Goal: Task Accomplishment & Management: Complete application form

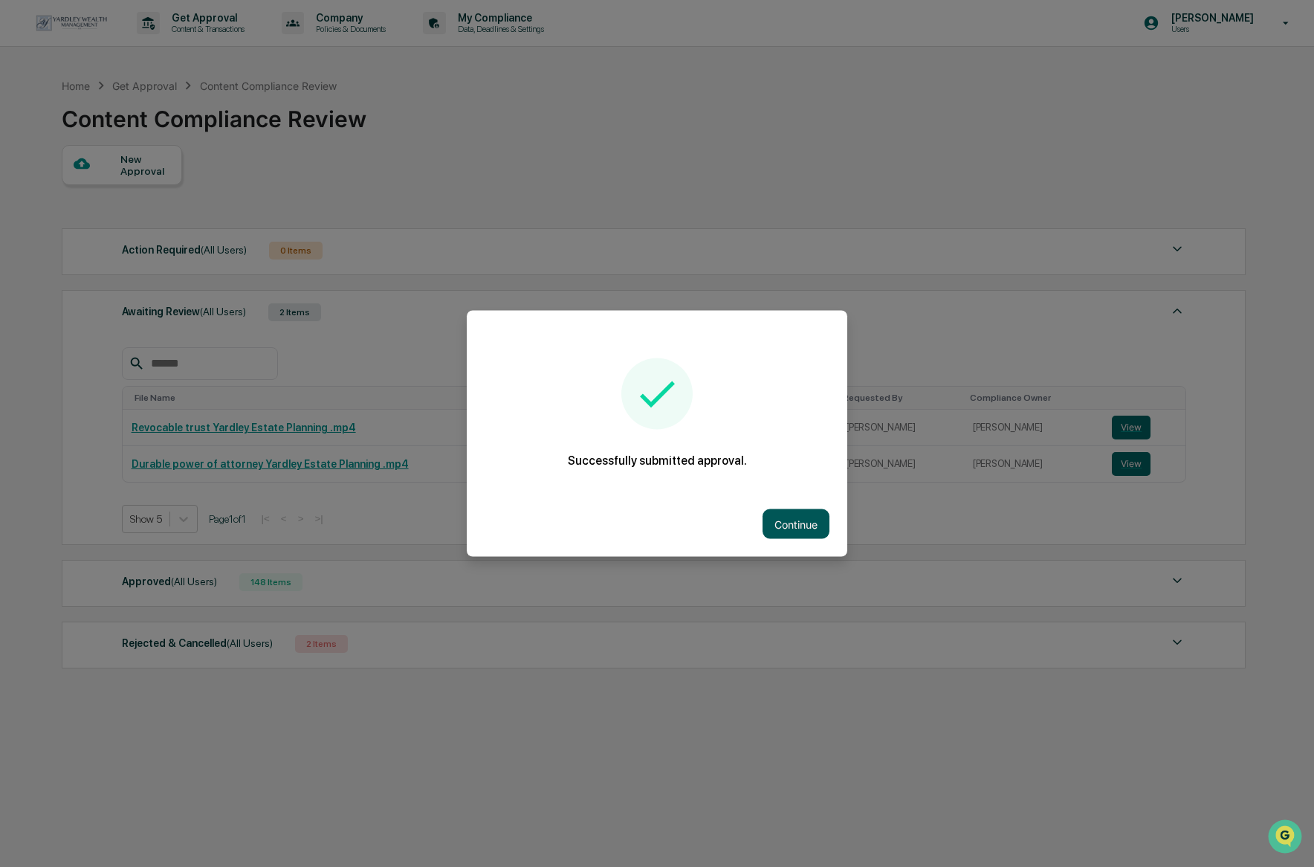
click at [786, 521] on button "Continue" at bounding box center [796, 524] width 67 height 30
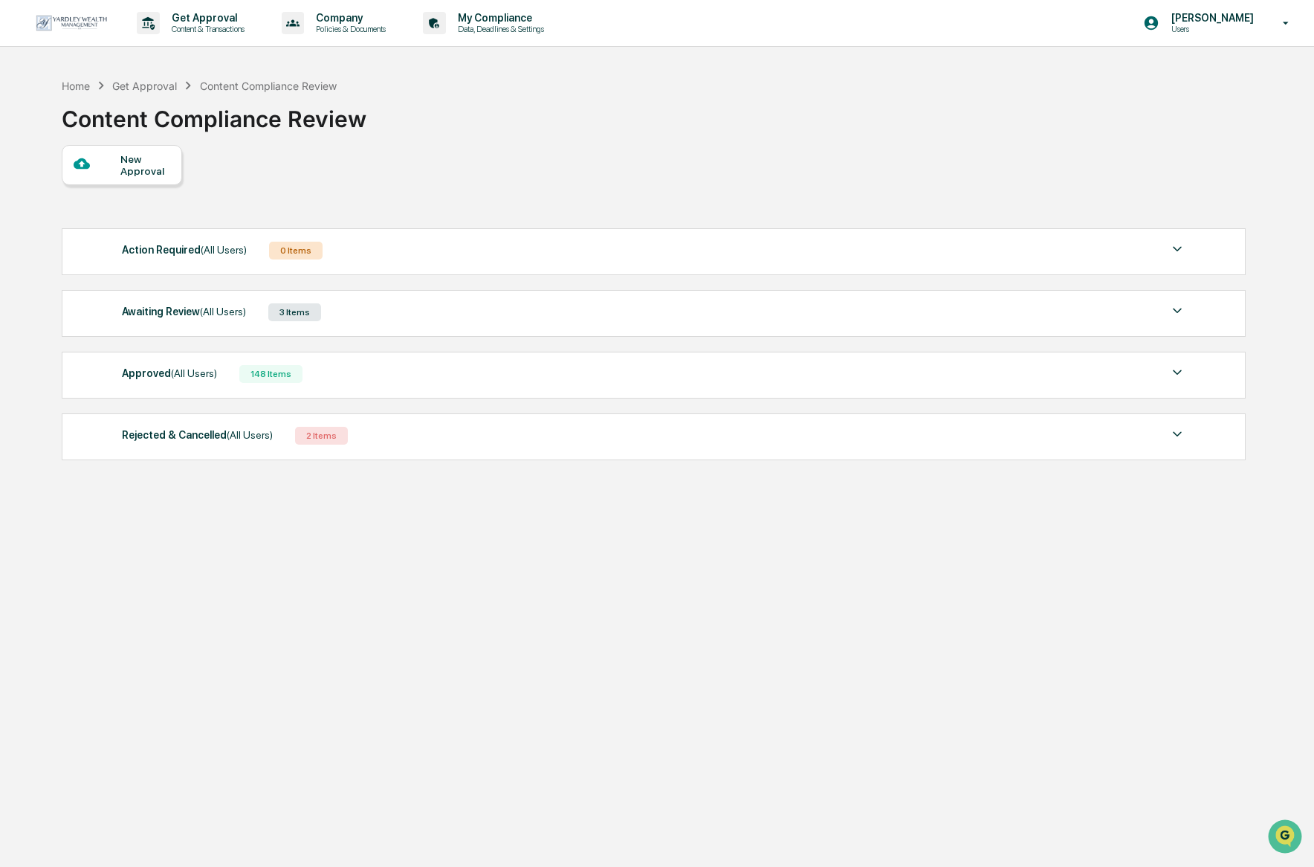
click at [235, 314] on span "(All Users)" at bounding box center [223, 311] width 46 height 12
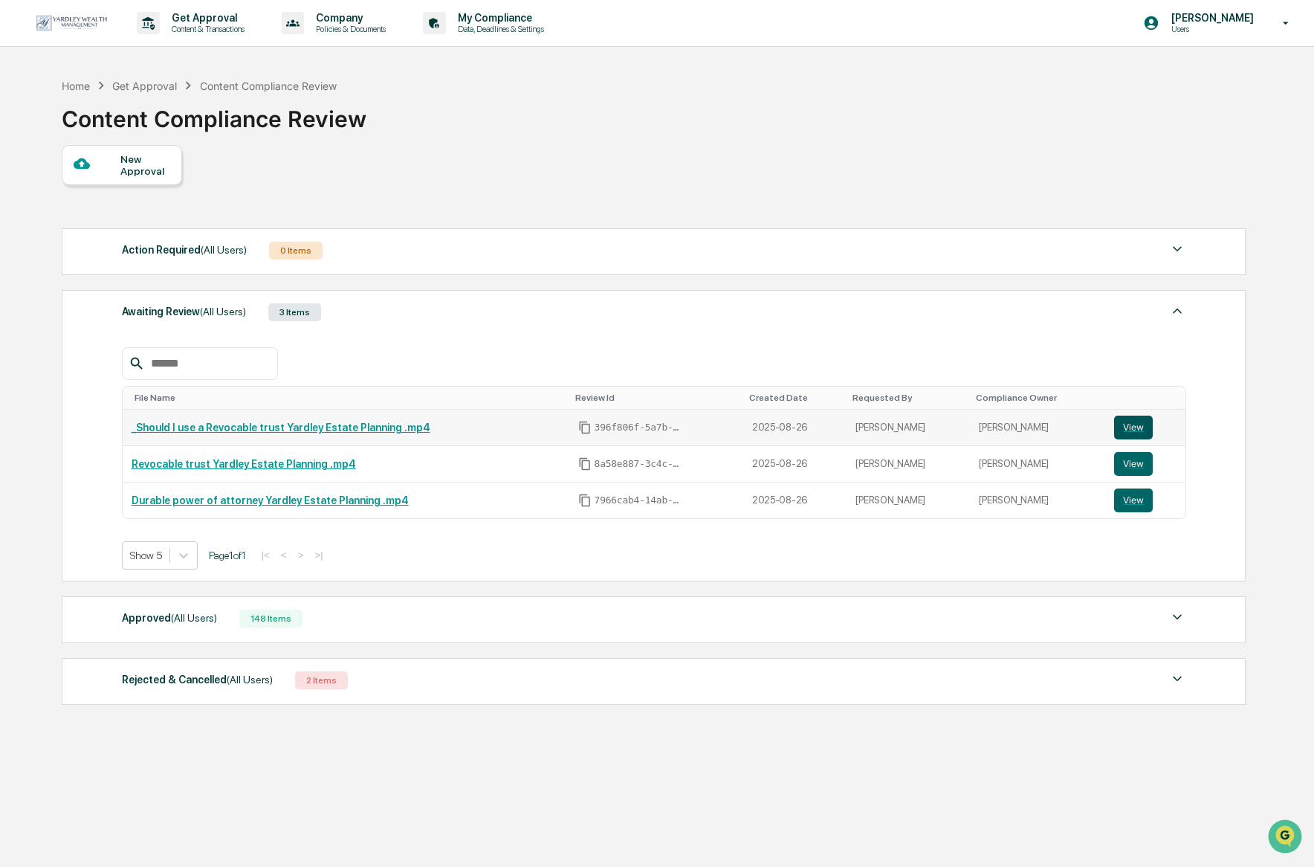
click at [1128, 426] on button "View" at bounding box center [1133, 427] width 39 height 24
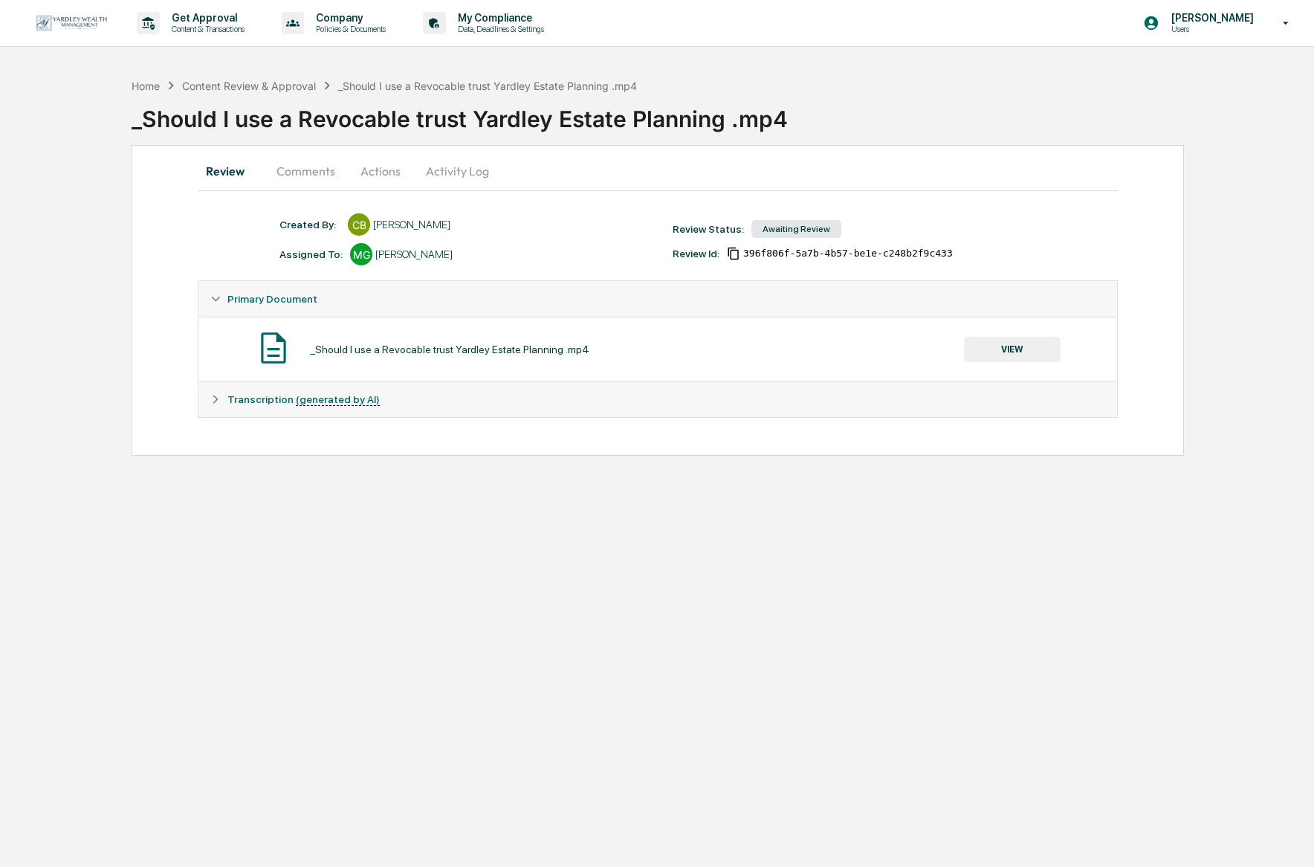
click at [976, 353] on button "VIEW" at bounding box center [1012, 349] width 97 height 25
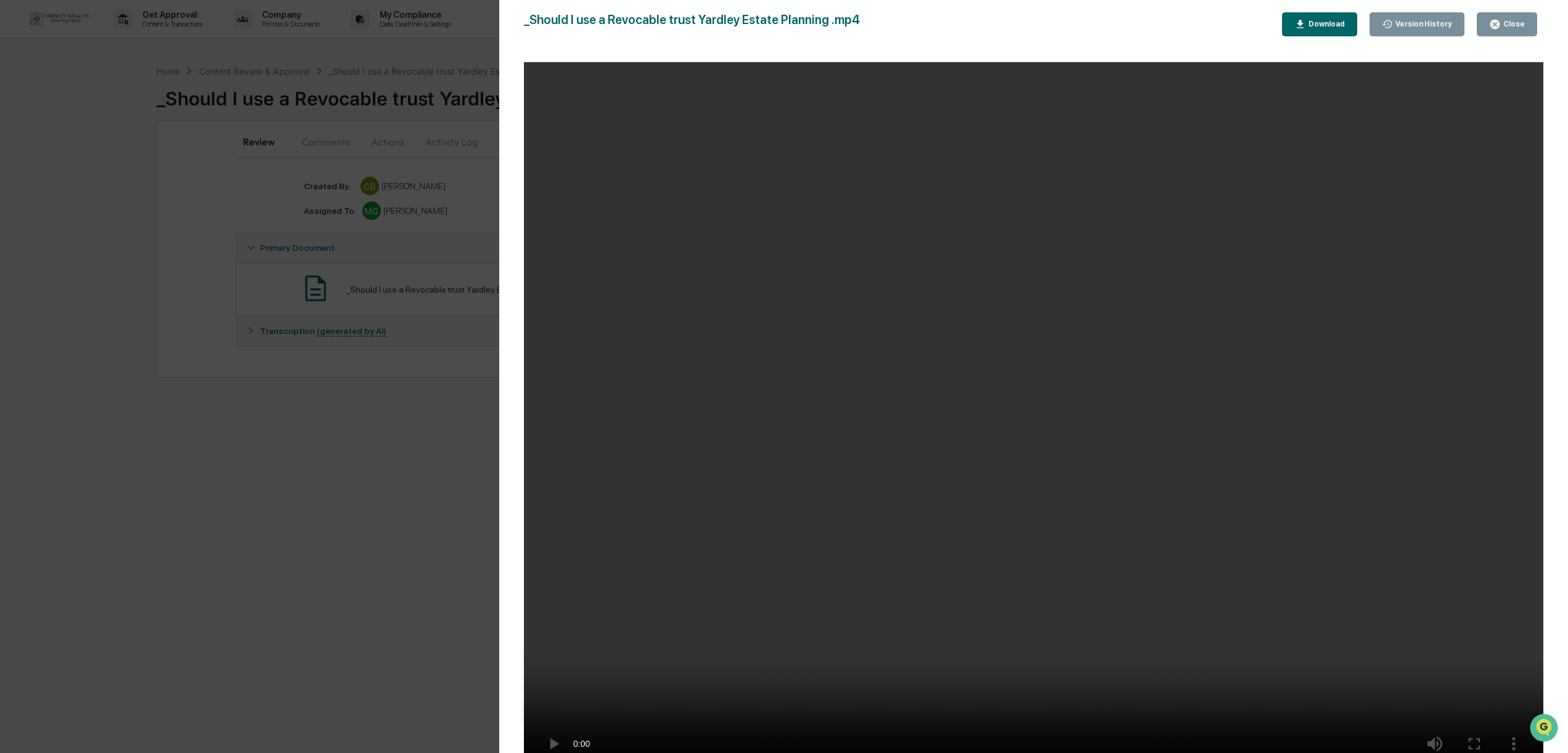
click at [1089, 699] on video "Your browser does not support the video tag." at bounding box center [1033, 420] width 1019 height 717
click at [1089, 698] on video "Your browser does not support the video tag." at bounding box center [1033, 420] width 1019 height 717
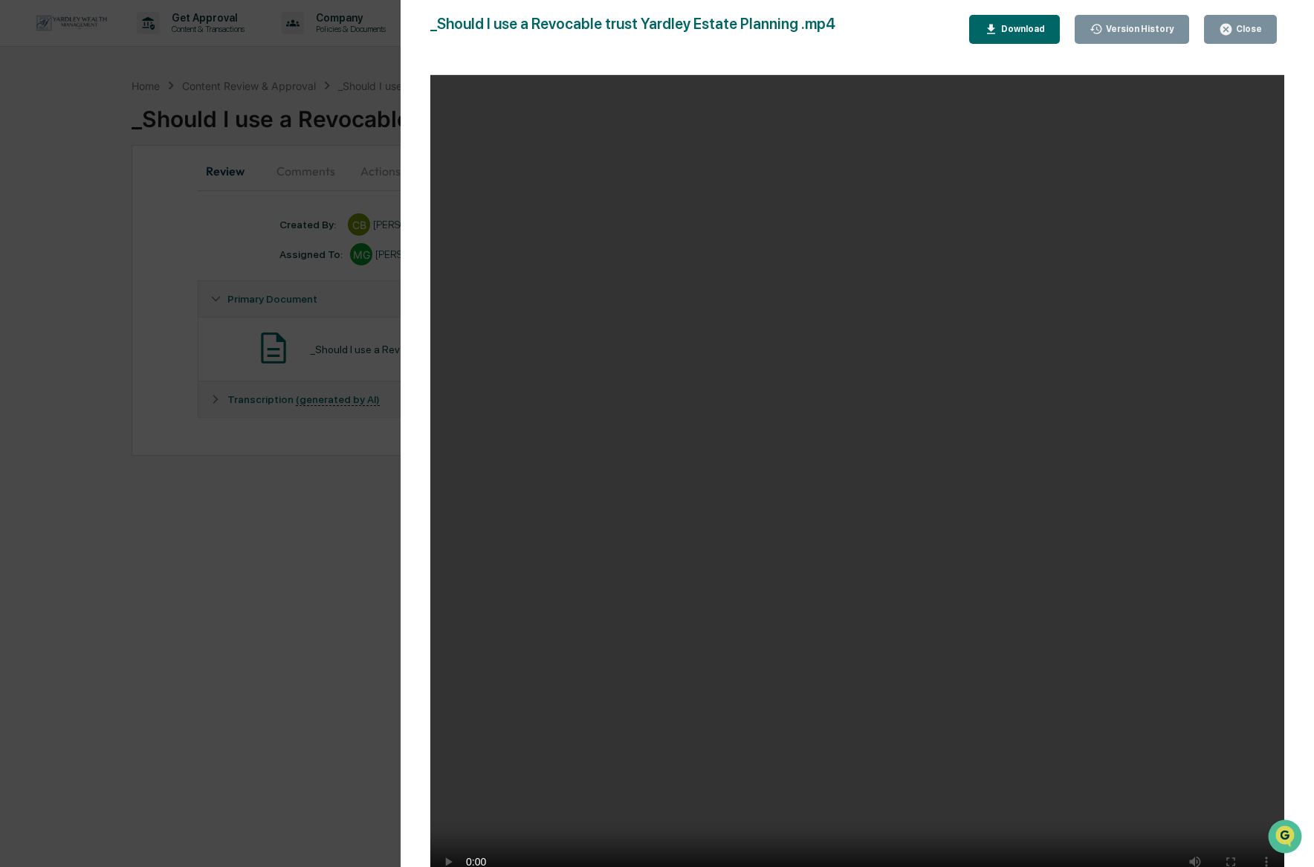
click at [743, 733] on video "Your browser does not support the video tag." at bounding box center [857, 486] width 854 height 822
click at [1190, 705] on video "Your browser does not support the video tag." at bounding box center [857, 486] width 854 height 822
click at [952, 731] on video "Your browser does not support the video tag." at bounding box center [857, 486] width 854 height 822
click at [1156, 866] on html "Get Approval Content & Transactions Company Policies & Documents My Compliance …" at bounding box center [657, 433] width 1314 height 867
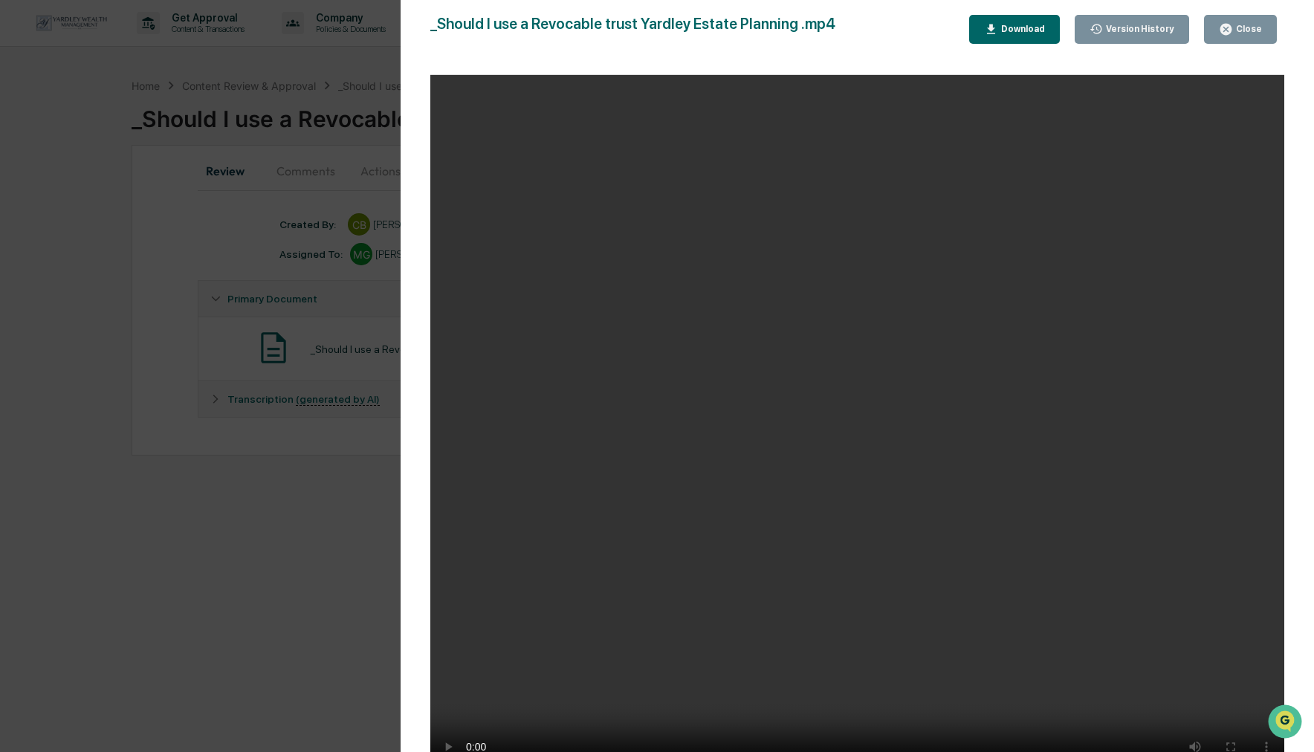
click at [1082, 708] on video "Your browser does not support the video tag." at bounding box center [857, 429] width 854 height 708
click at [1092, 719] on video "Your browser does not support the video tag." at bounding box center [857, 429] width 854 height 708
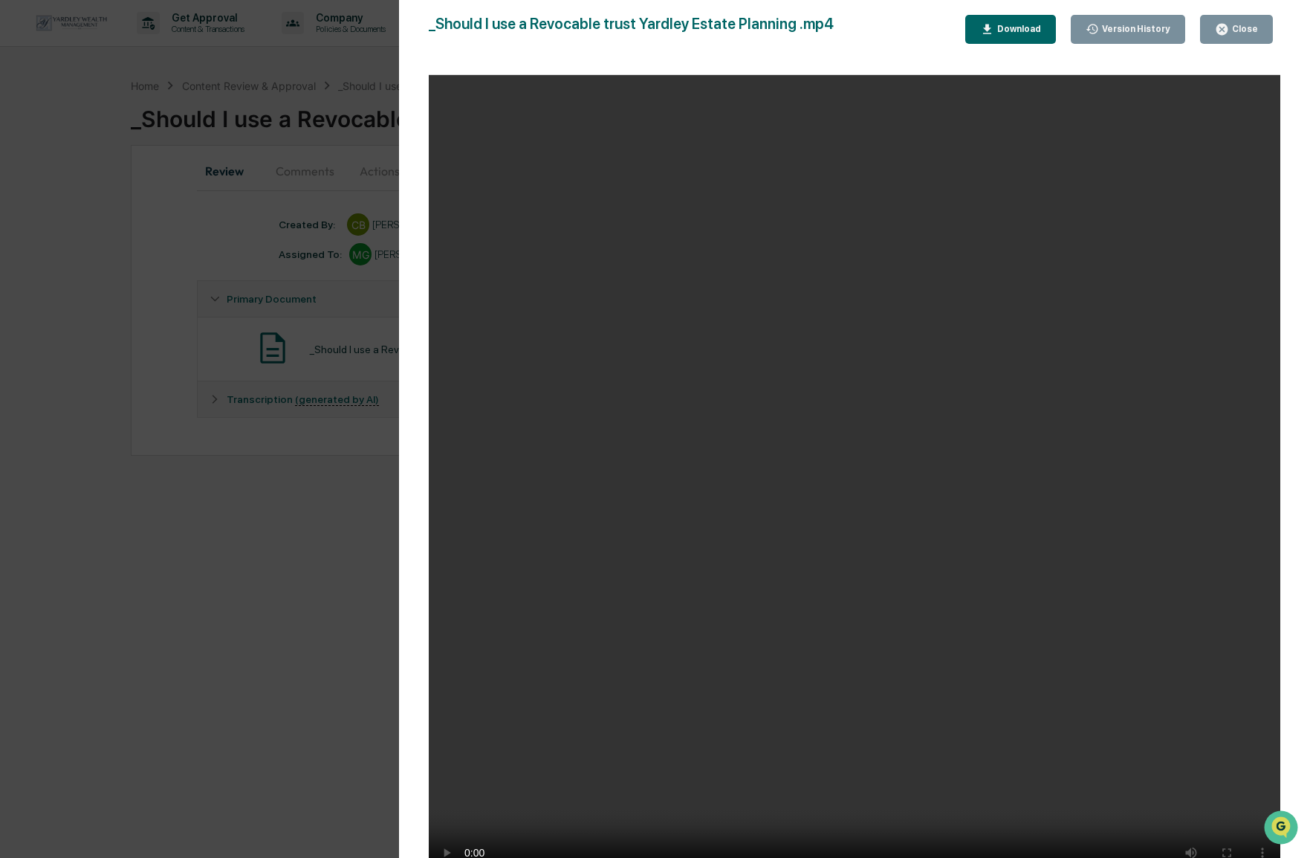
click at [572, 858] on html "Get Approval Content & Transactions Company Policies & Documents My Compliance …" at bounding box center [655, 429] width 1310 height 858
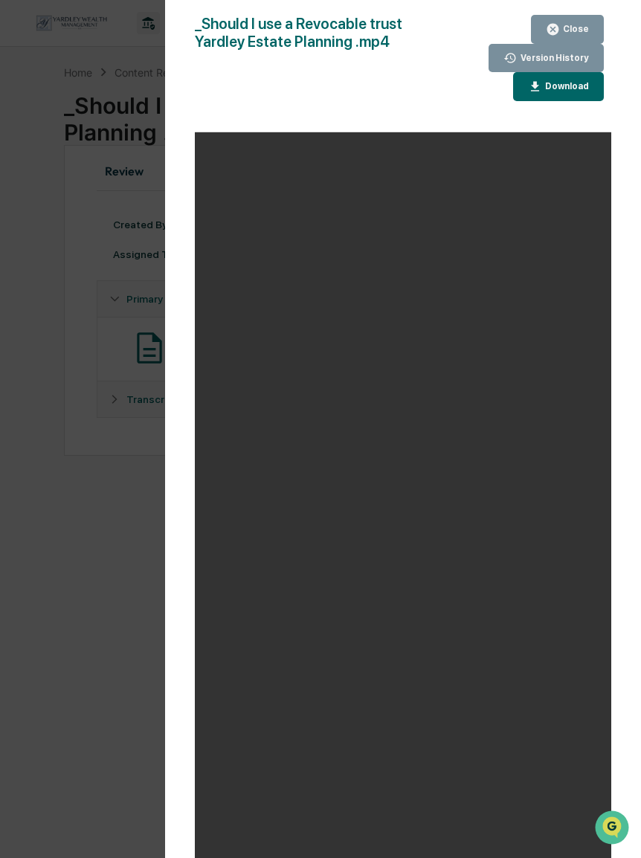
drag, startPoint x: 398, startPoint y: 712, endPoint x: 404, endPoint y: 645, distance: 67.2
click at [399, 712] on video "Your browser does not support the video tag." at bounding box center [403, 538] width 416 height 813
click at [405, 606] on video "Your browser does not support the video tag." at bounding box center [403, 538] width 416 height 813
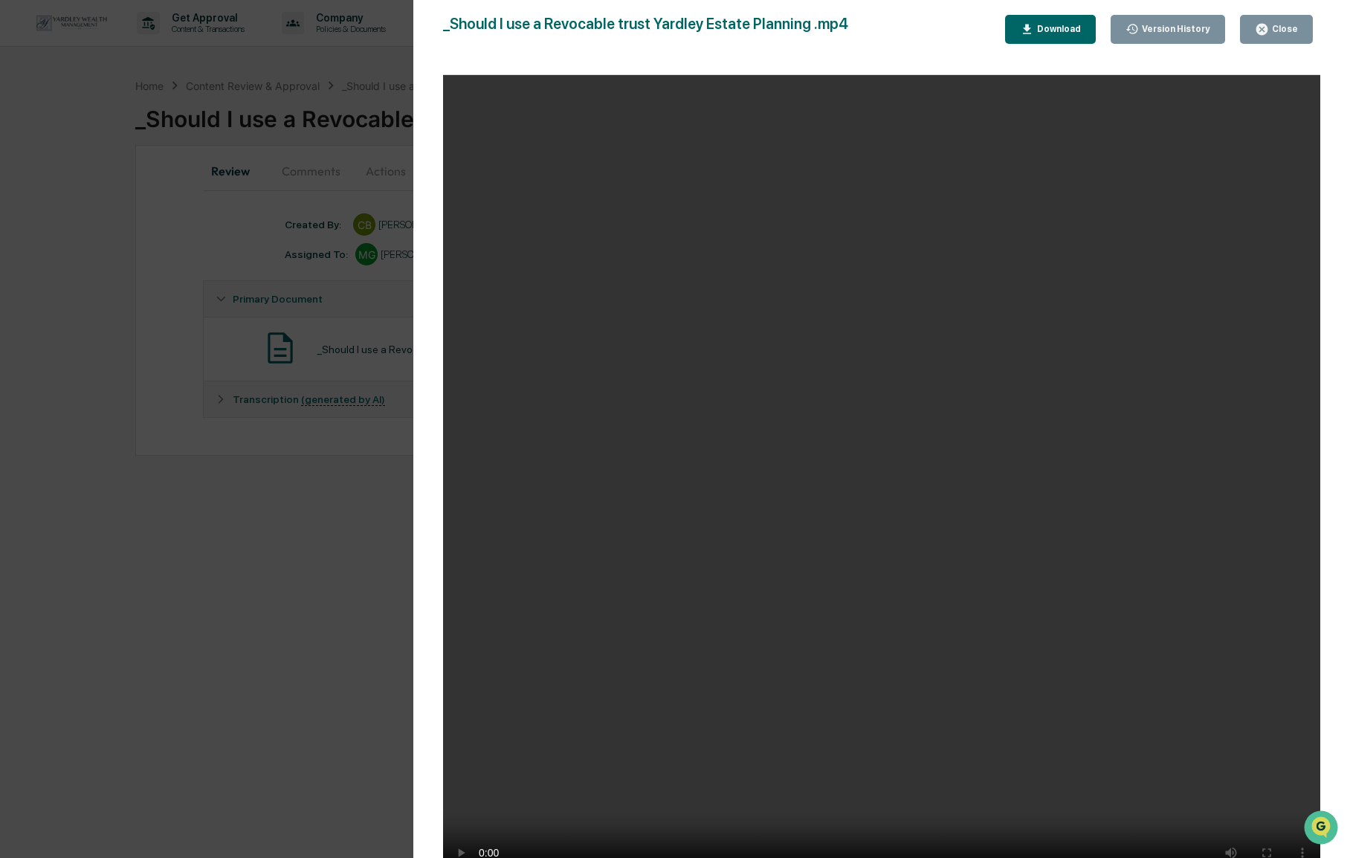
click at [1061, 36] on div "Download" at bounding box center [1050, 29] width 61 height 14
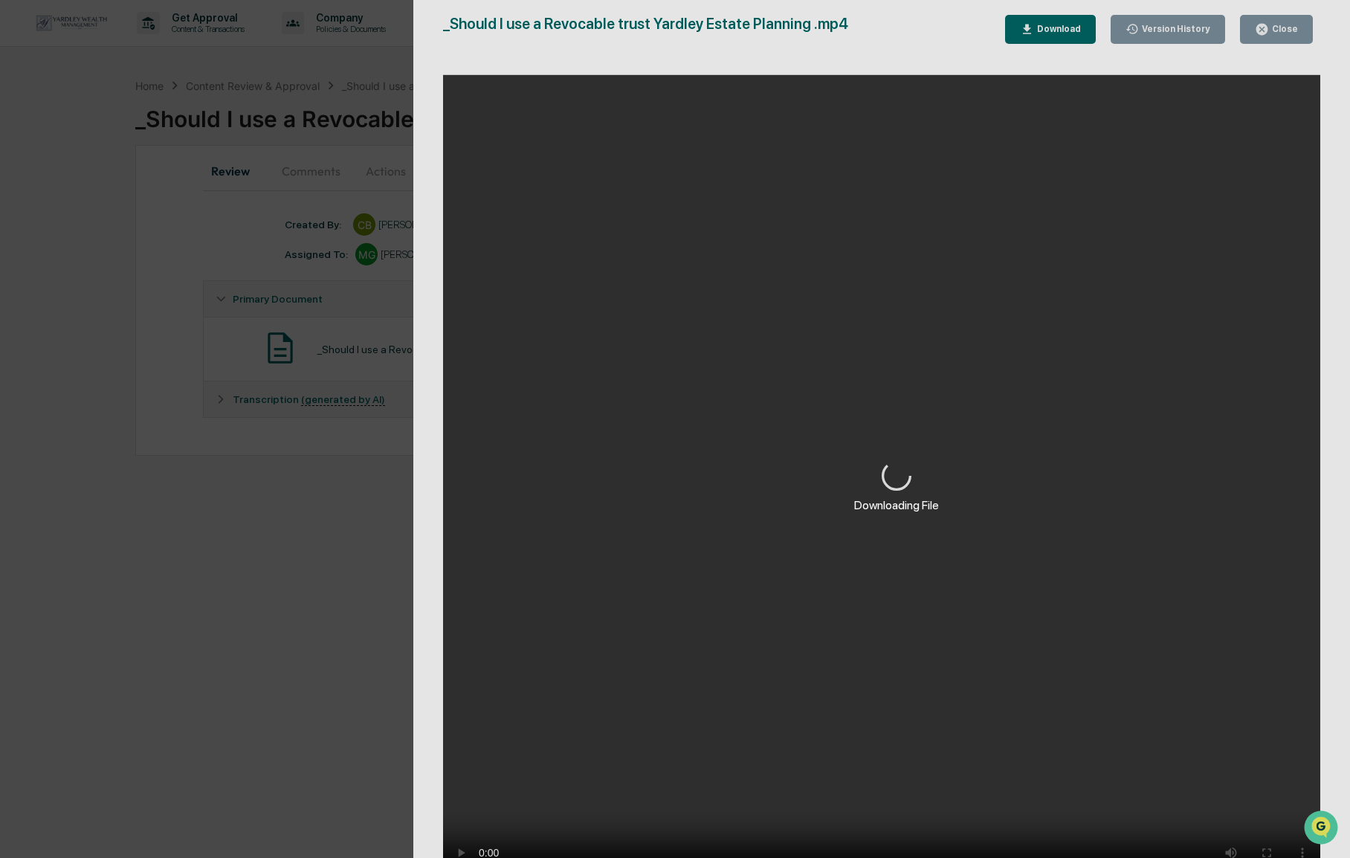
click at [745, 566] on div "Downloading File" at bounding box center [896, 486] width 966 height 973
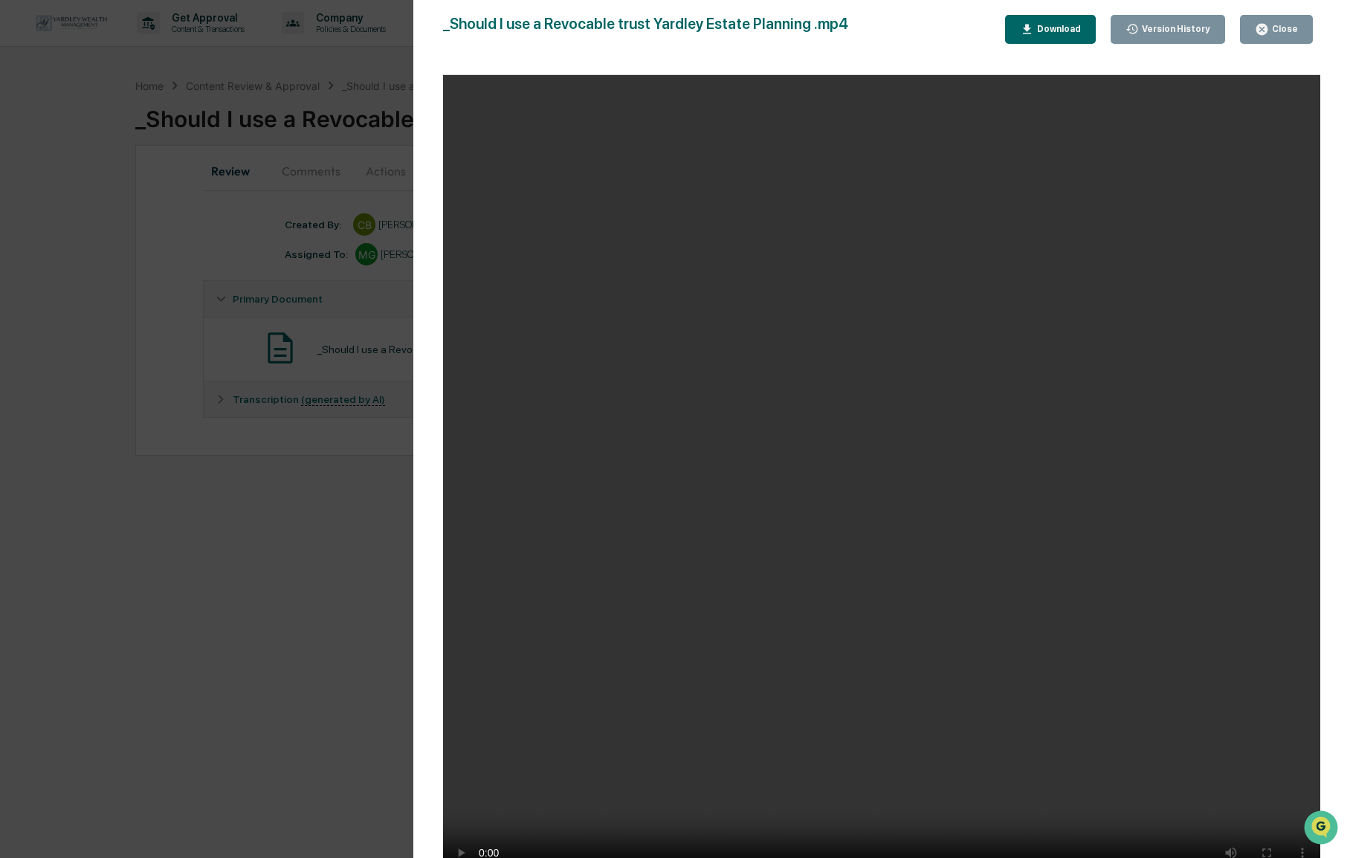
click at [1266, 28] on icon "button" at bounding box center [1261, 29] width 11 height 11
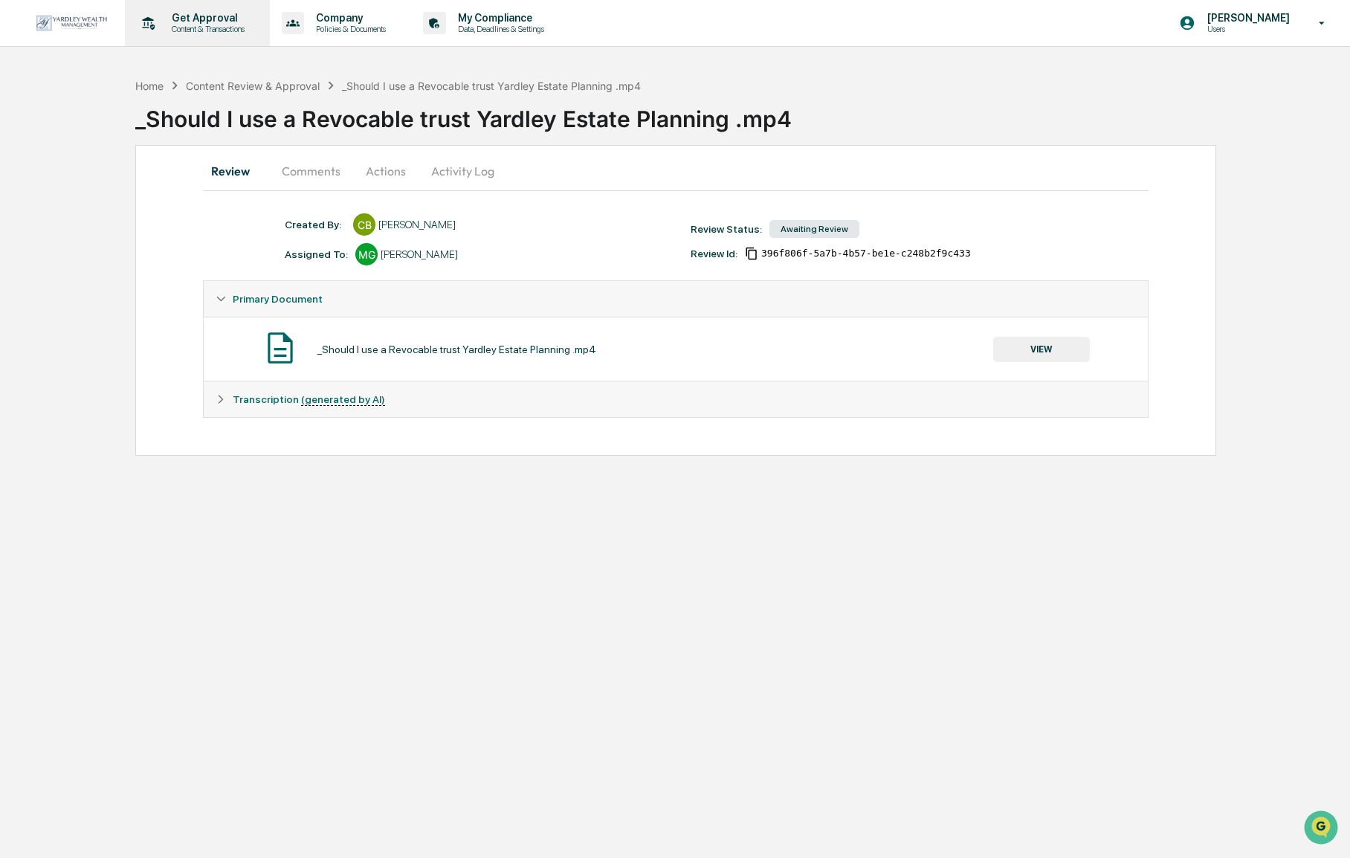
click at [166, 32] on p "Content & Transactions" at bounding box center [206, 29] width 92 height 10
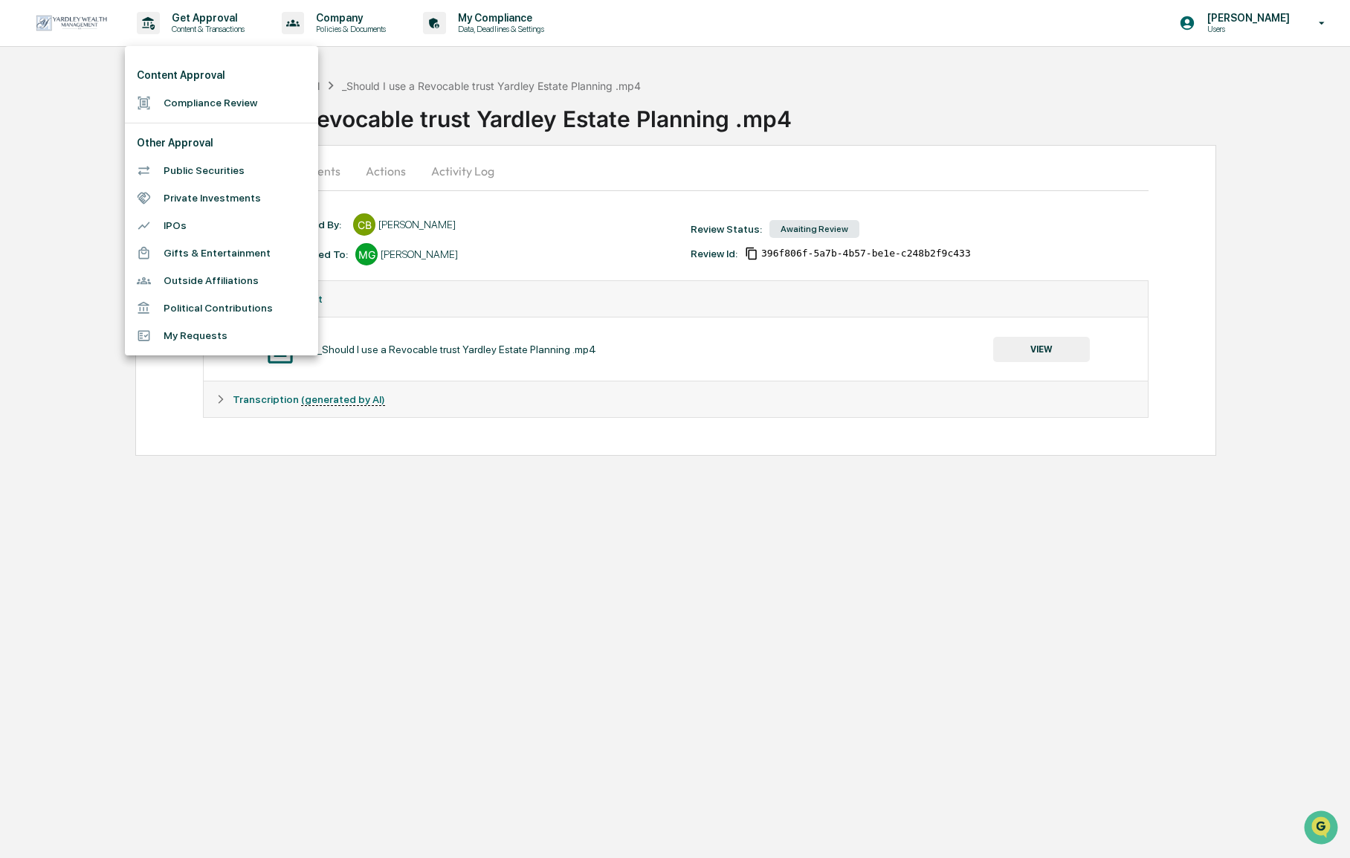
click at [181, 109] on li "Compliance Review" at bounding box center [221, 102] width 193 height 27
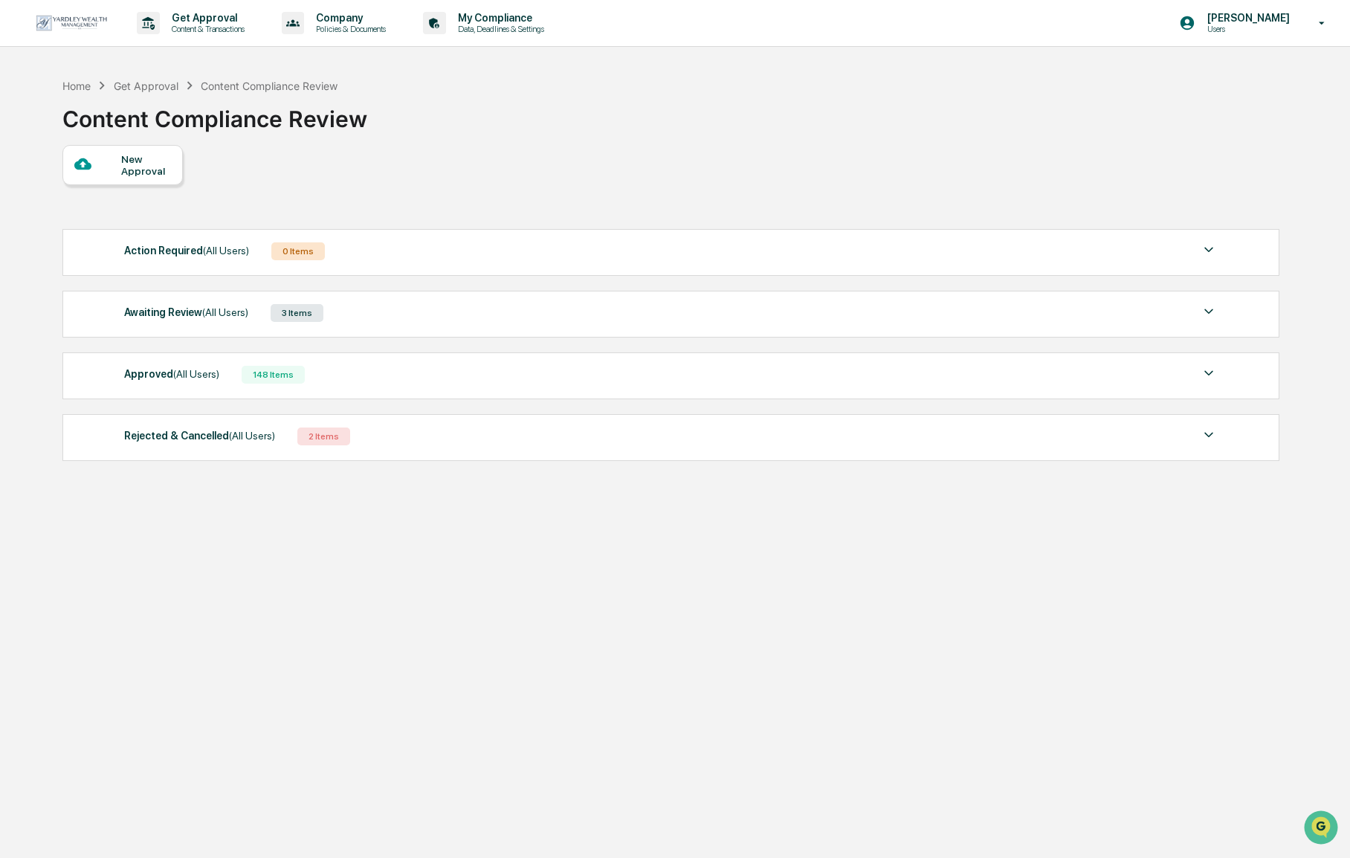
click at [158, 172] on div "New Approval" at bounding box center [146, 165] width 50 height 24
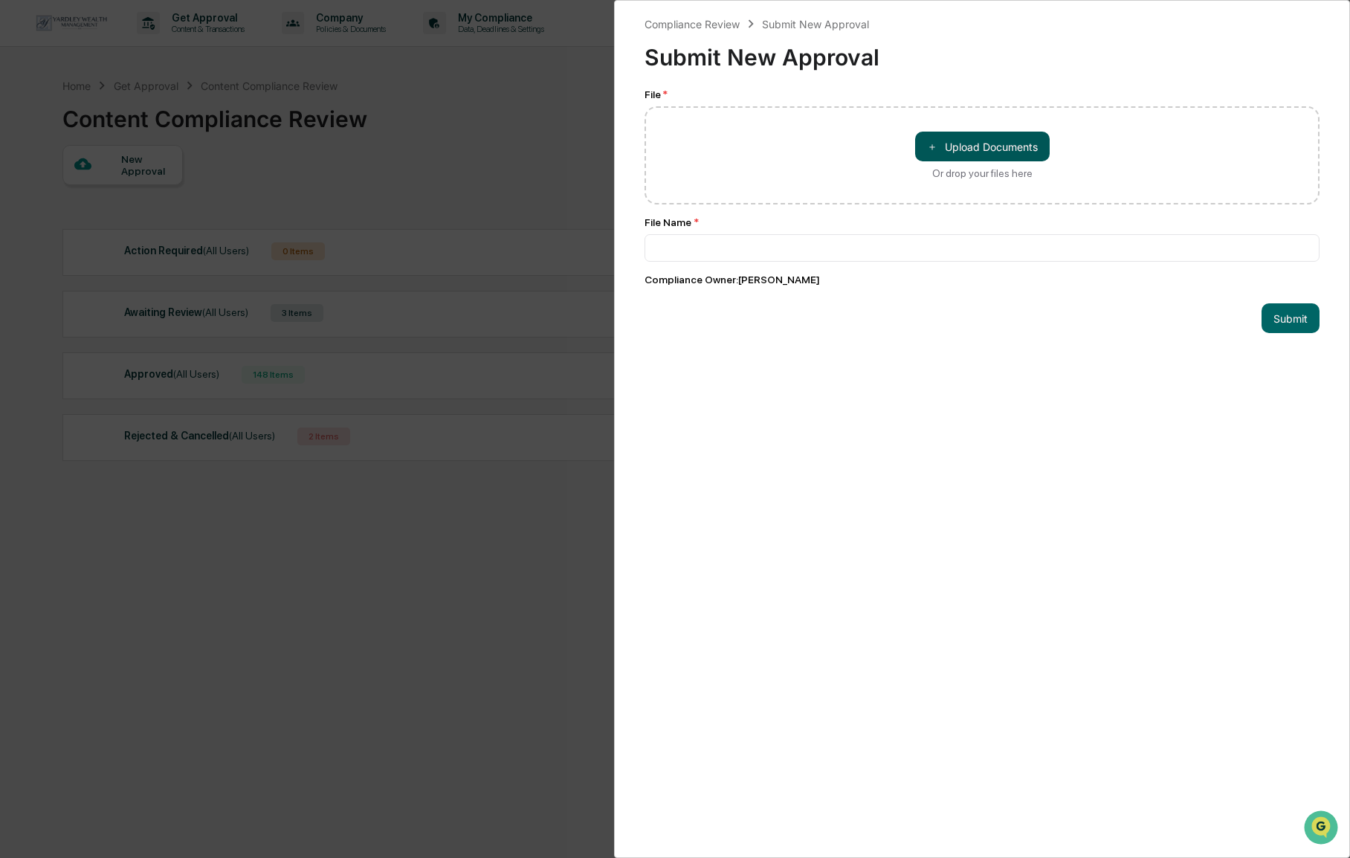
click at [1006, 141] on button "＋ Upload Documents" at bounding box center [982, 147] width 135 height 30
type input "**********"
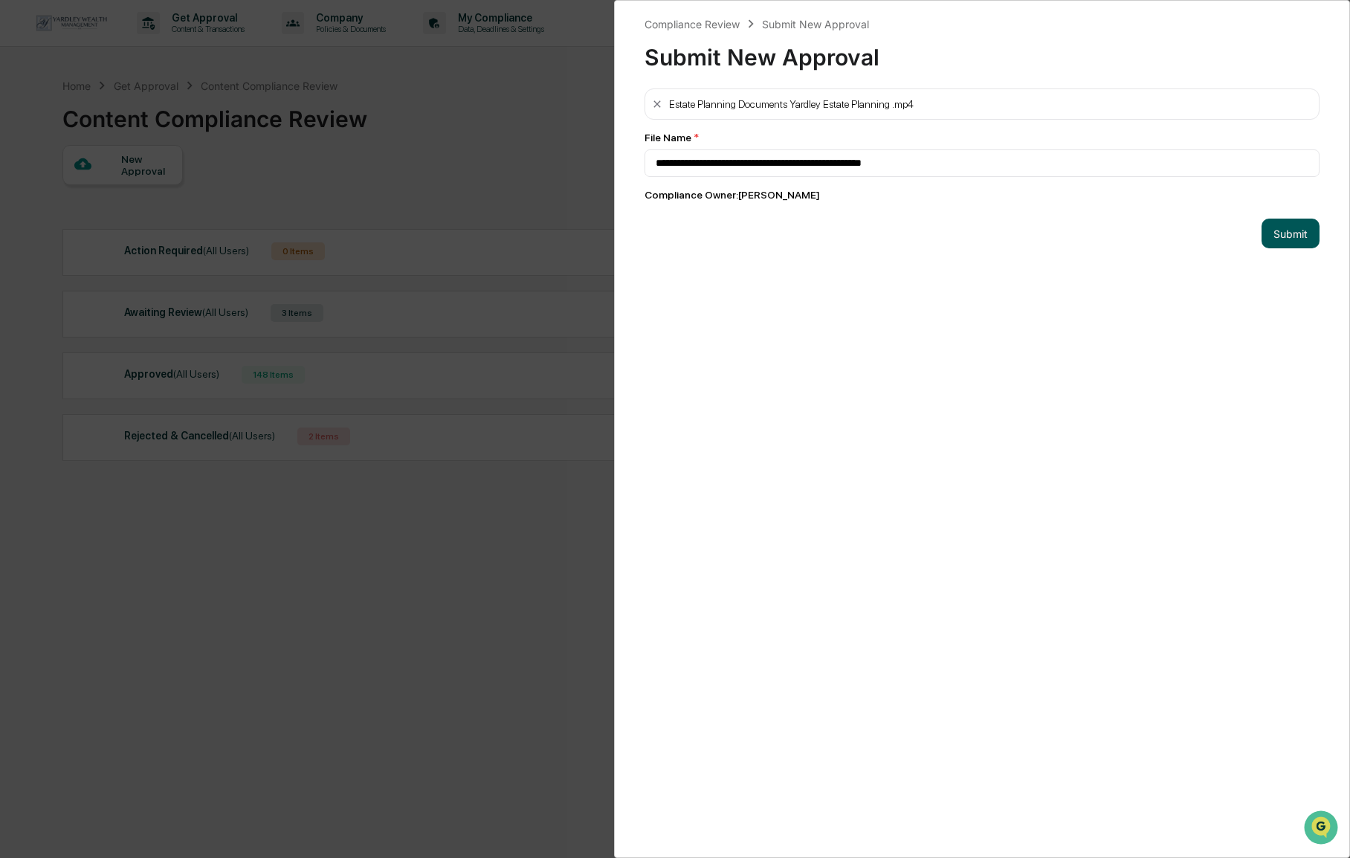
click at [1280, 239] on button "Submit" at bounding box center [1290, 234] width 58 height 30
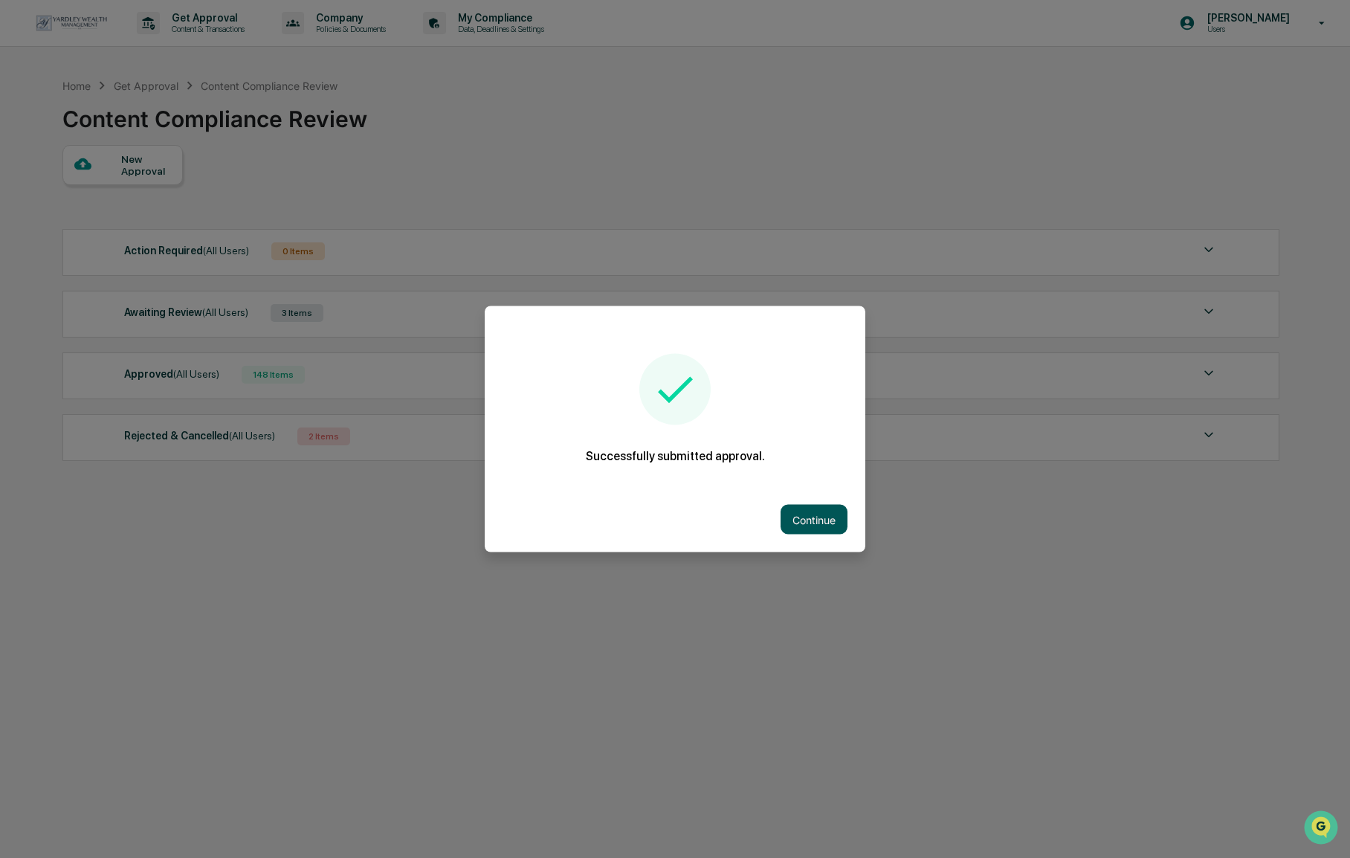
click at [837, 517] on button "Continue" at bounding box center [813, 520] width 67 height 30
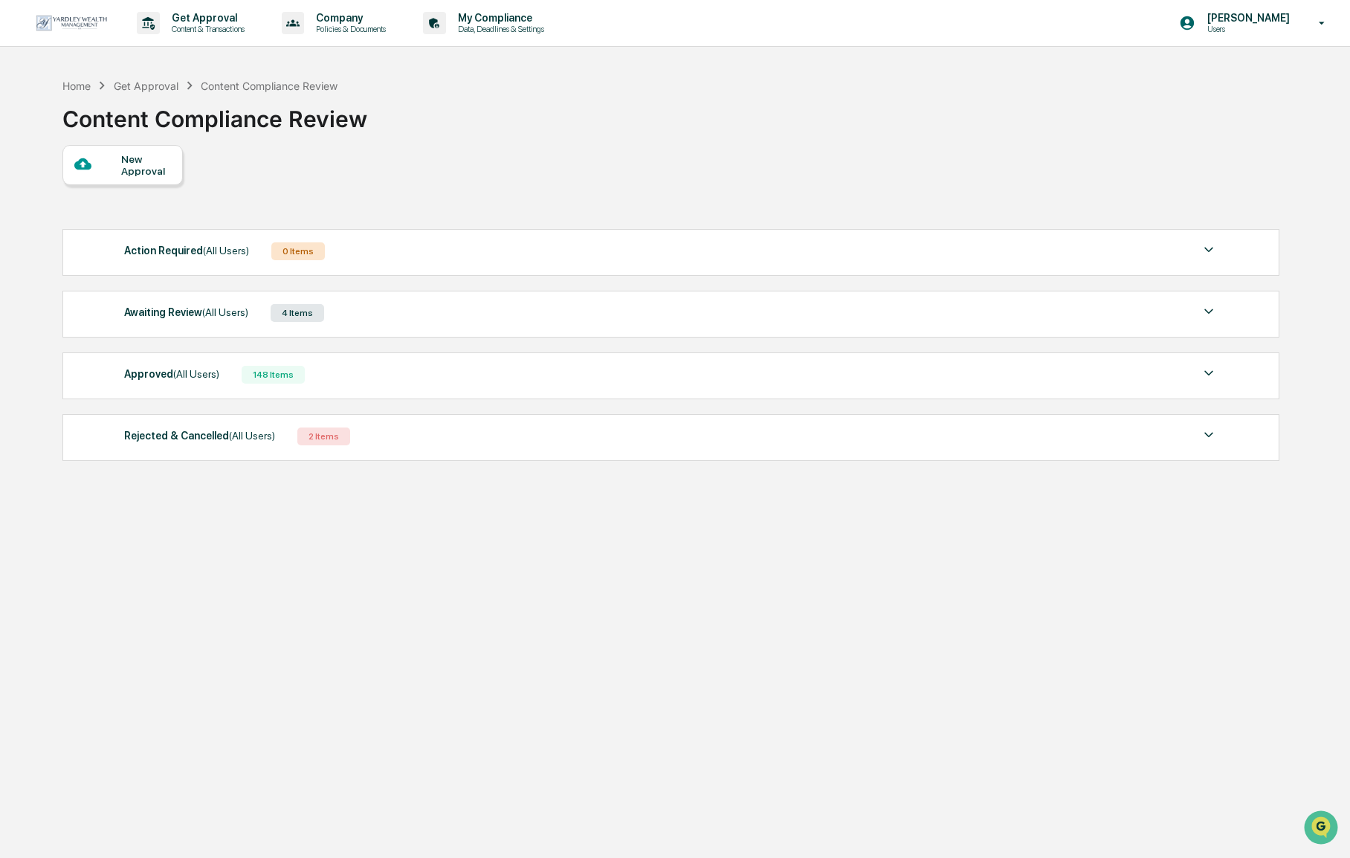
drag, startPoint x: 308, startPoint y: 326, endPoint x: 297, endPoint y: 317, distance: 13.2
click at [308, 326] on div "Awaiting Review (All Users) 4 Items File Name Review Id Created Date Requested …" at bounding box center [670, 314] width 1216 height 47
click at [214, 312] on span "(All Users)" at bounding box center [225, 312] width 46 height 12
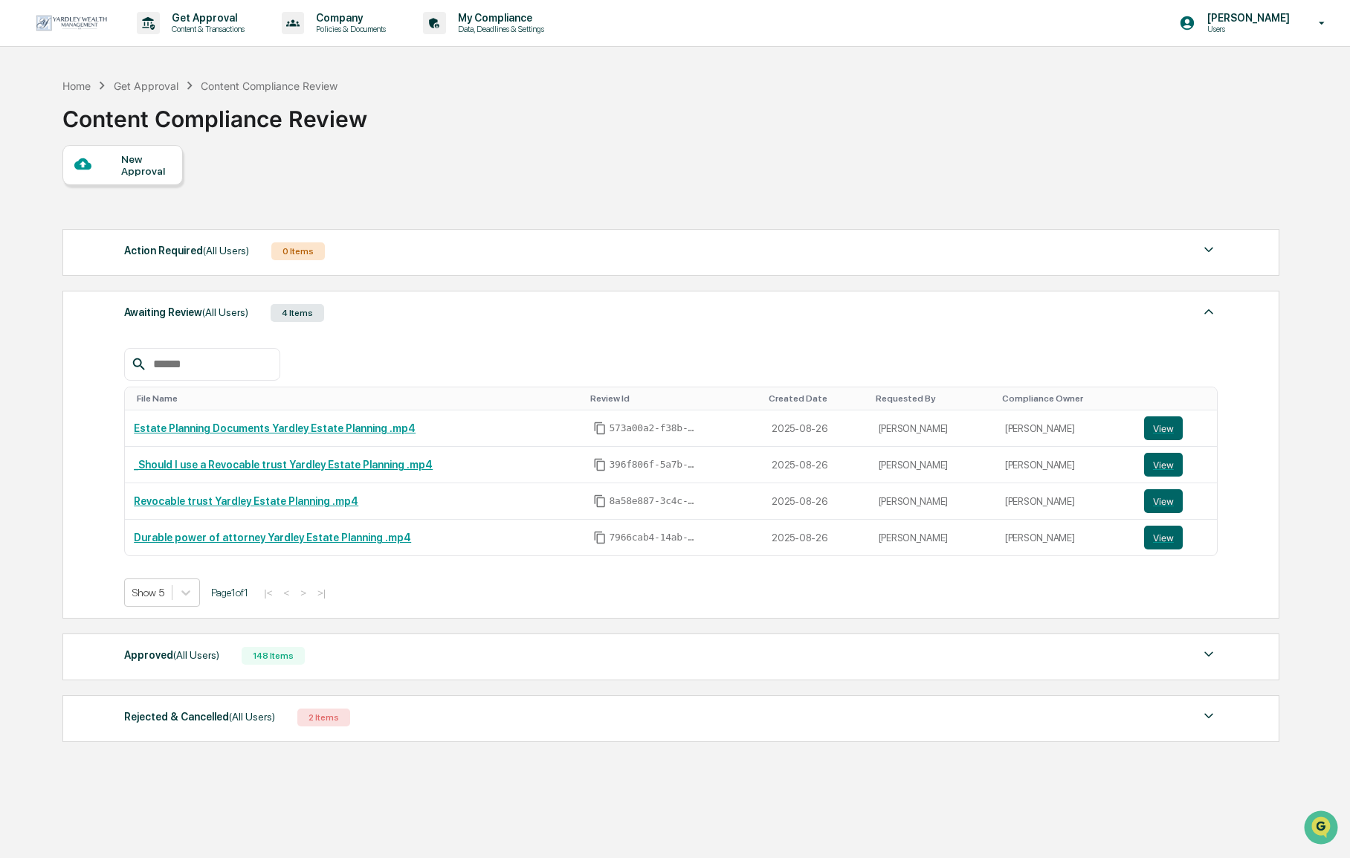
click at [98, 172] on div at bounding box center [97, 164] width 47 height 19
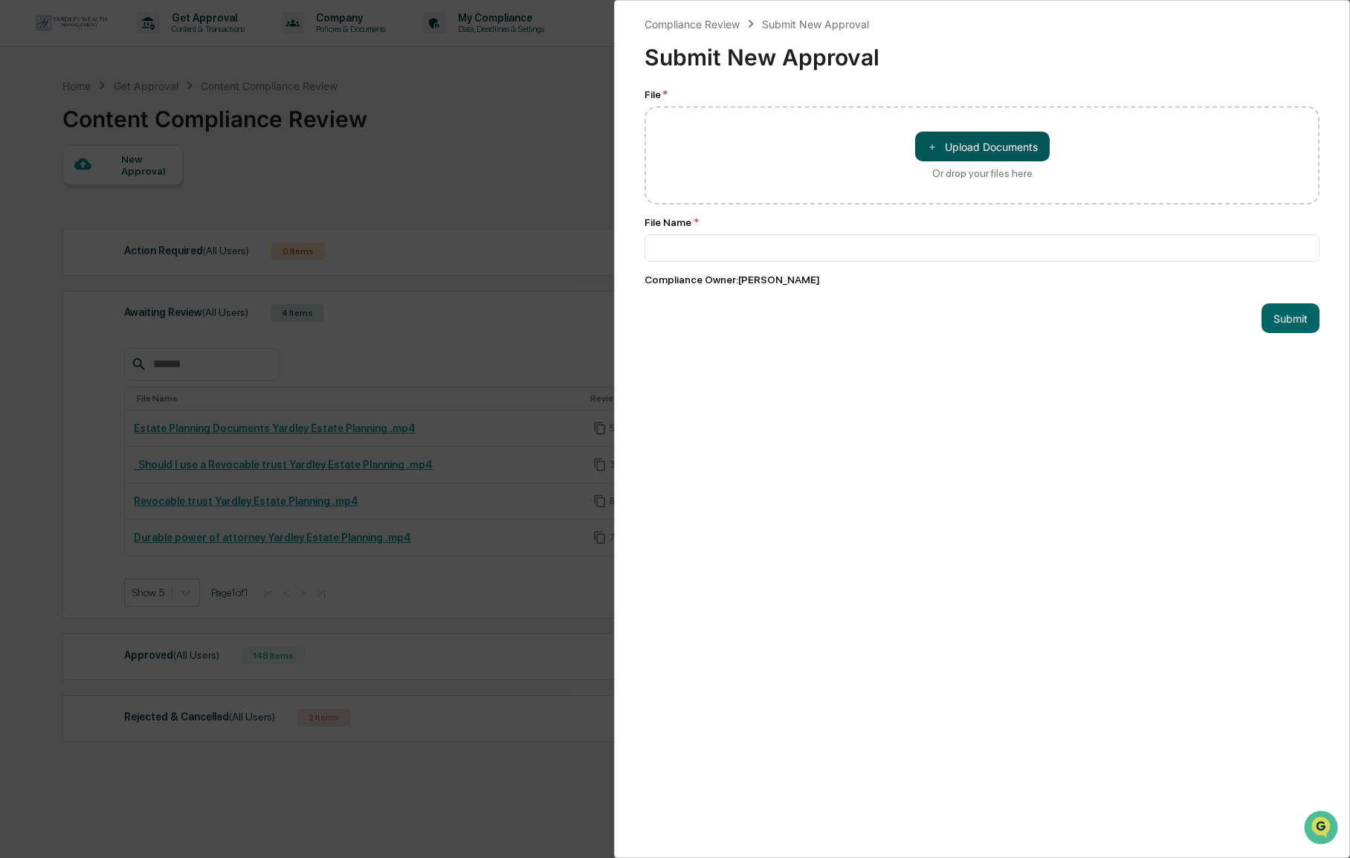
click at [957, 146] on button "＋ Upload Documents" at bounding box center [982, 147] width 135 height 30
type input "**********"
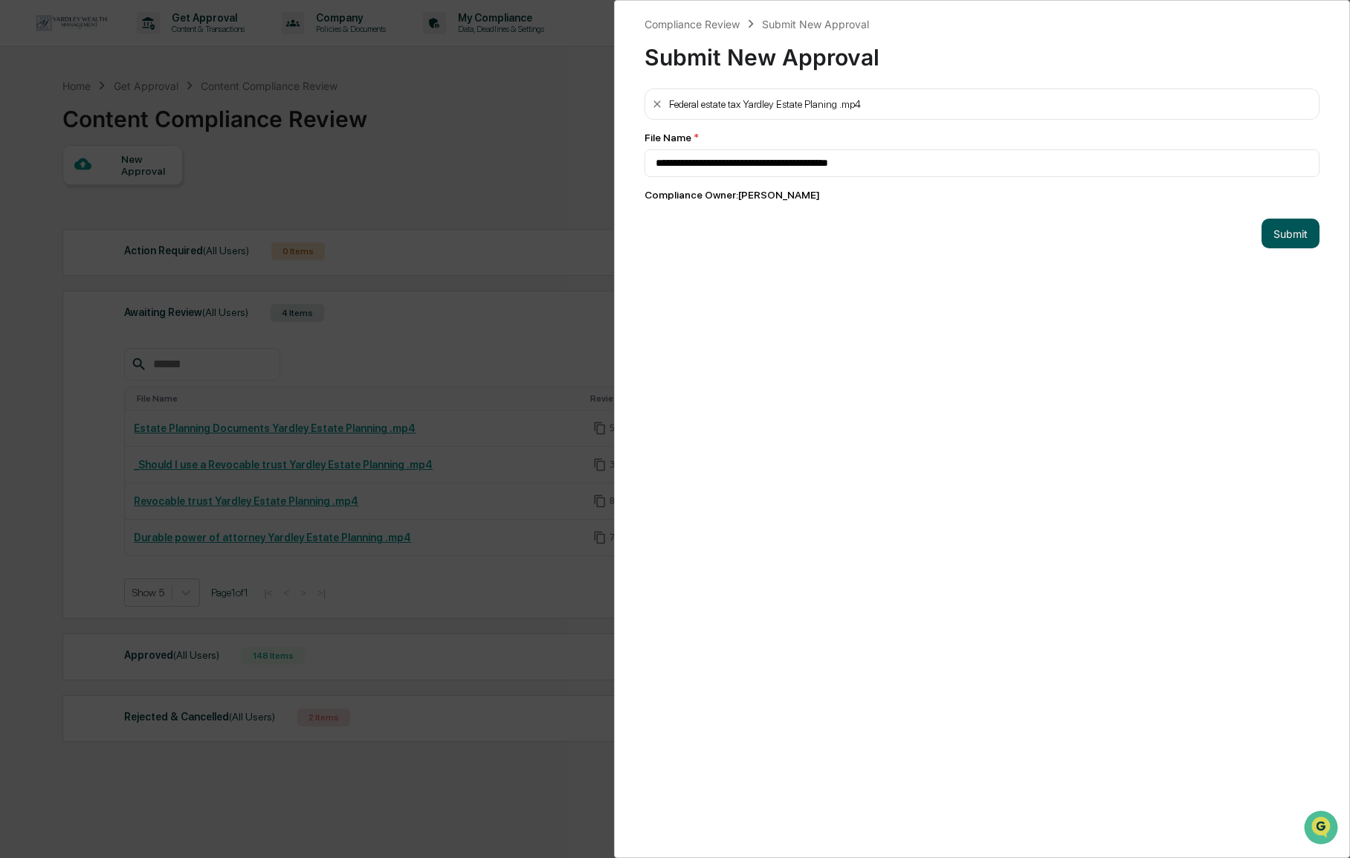
click at [1271, 232] on button "Submit" at bounding box center [1290, 234] width 58 height 30
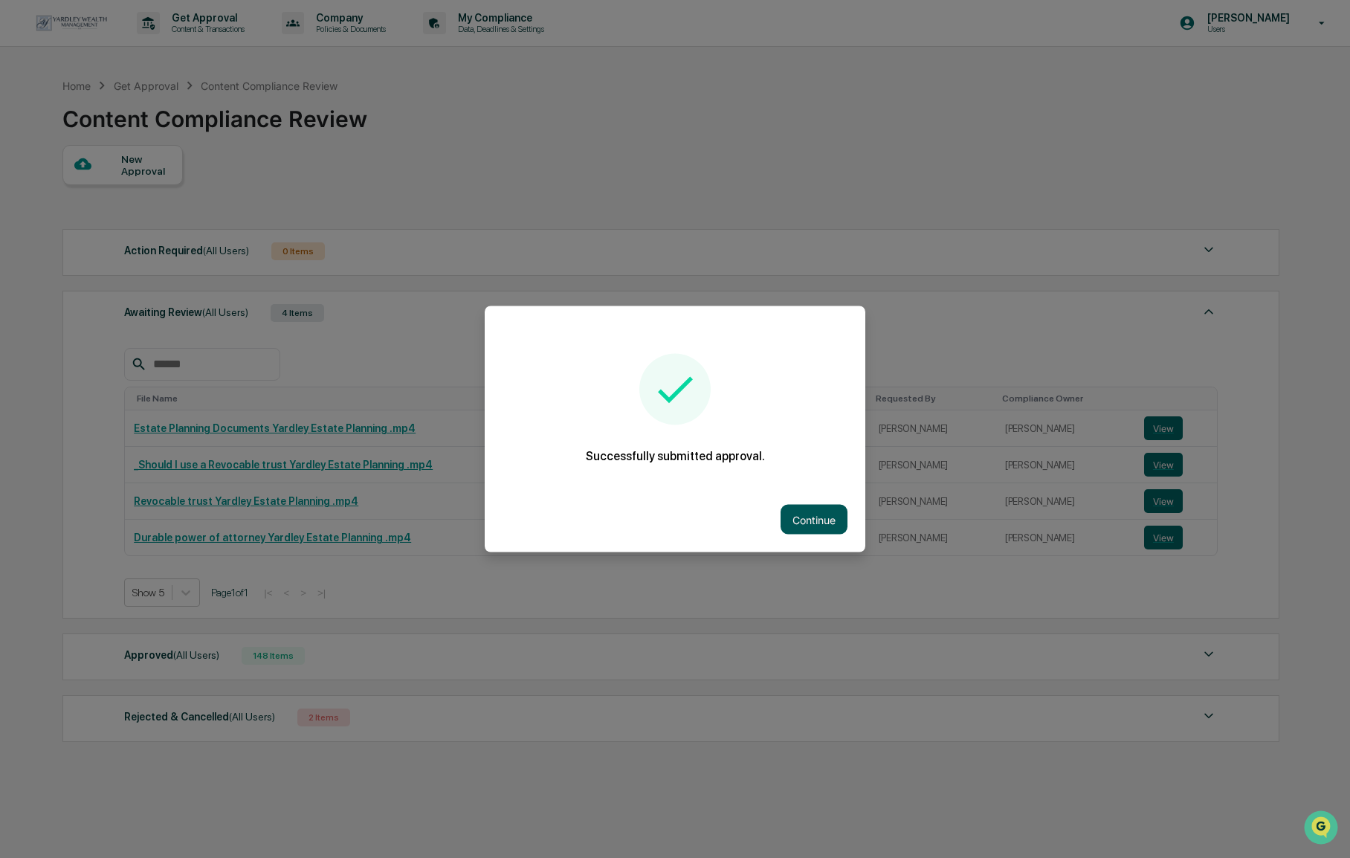
click at [811, 517] on button "Continue" at bounding box center [813, 520] width 67 height 30
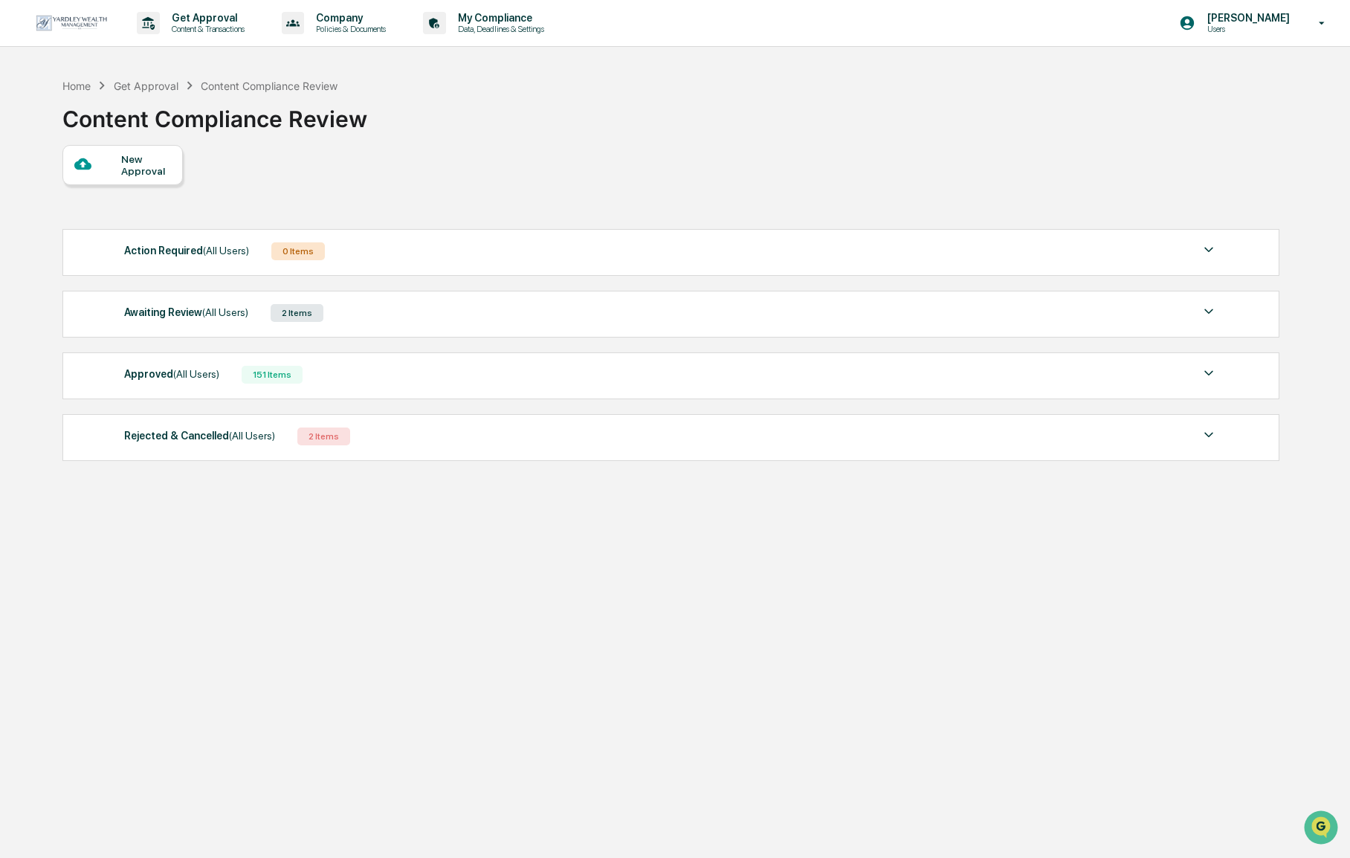
click at [248, 318] on span "(All Users)" at bounding box center [225, 312] width 46 height 12
click at [178, 375] on span "(All Users)" at bounding box center [196, 374] width 46 height 12
